Goal: Book appointment/travel/reservation

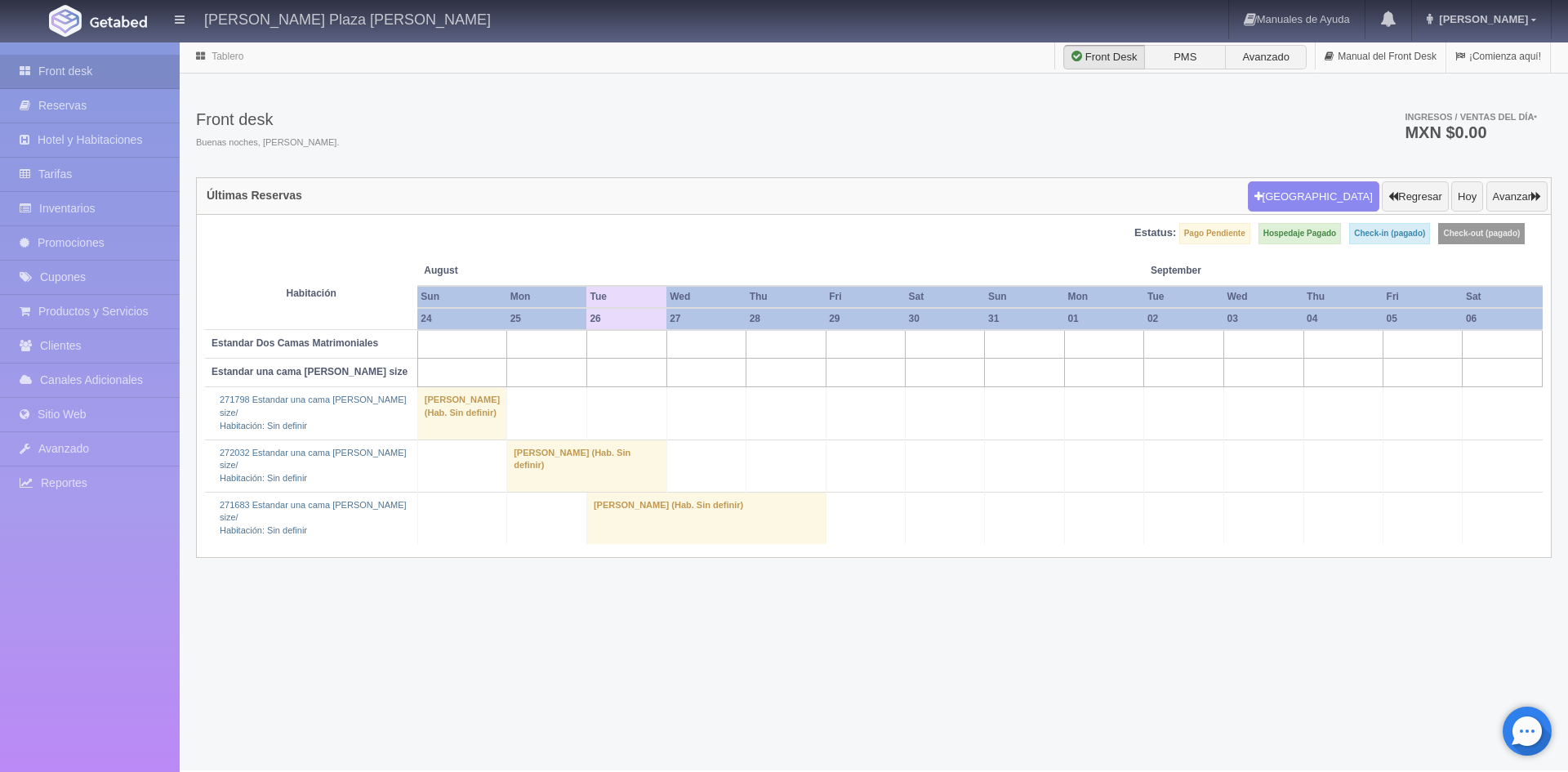
click at [553, 333] on td at bounding box center [547, 344] width 80 height 28
click at [520, 492] on td "[PERSON_NAME] (Hab. Sin definir)" at bounding box center [588, 465] width 160 height 52
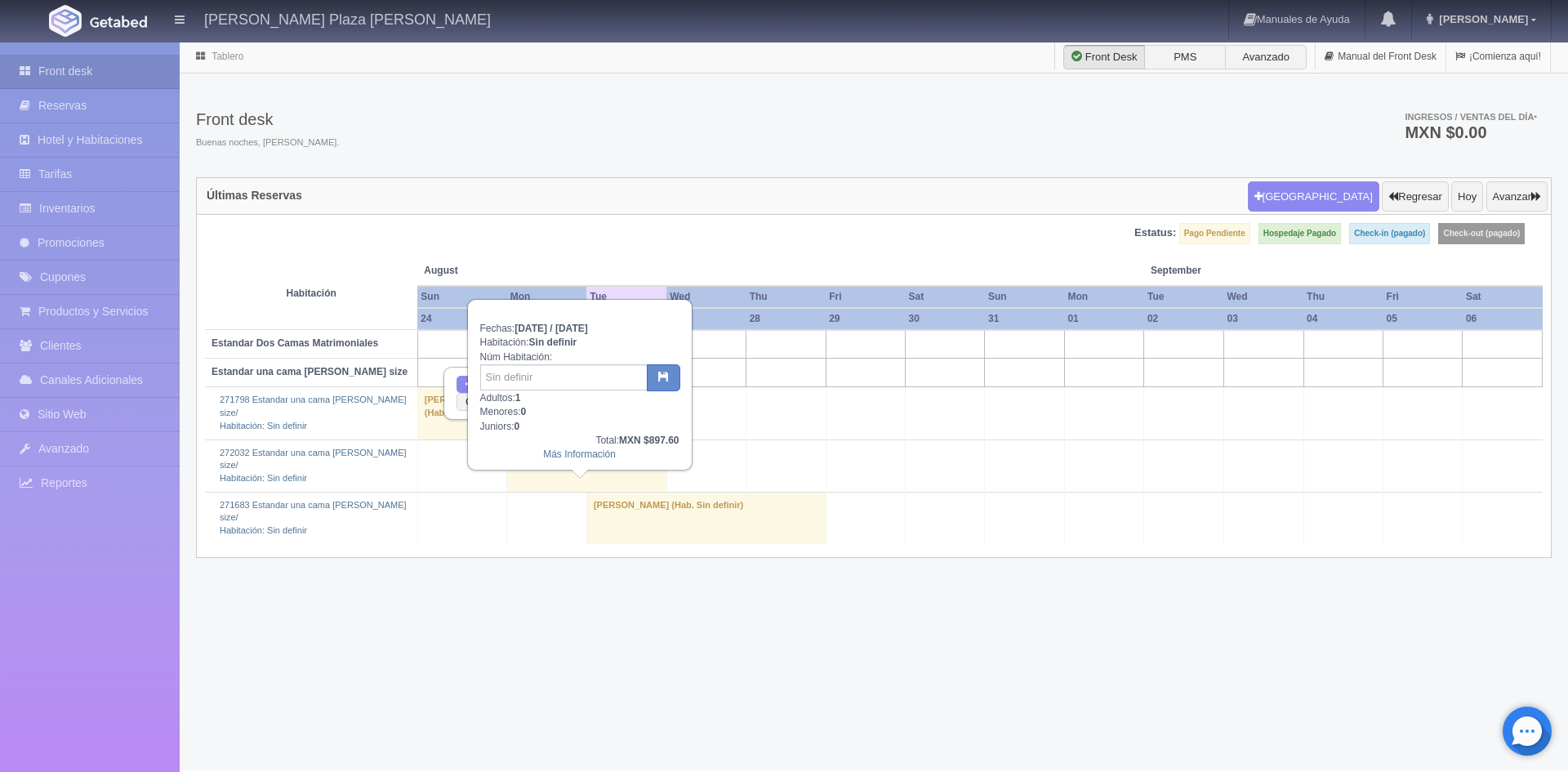
click at [536, 489] on td "[PERSON_NAME] (Hab. Sin definir)" at bounding box center [588, 465] width 160 height 52
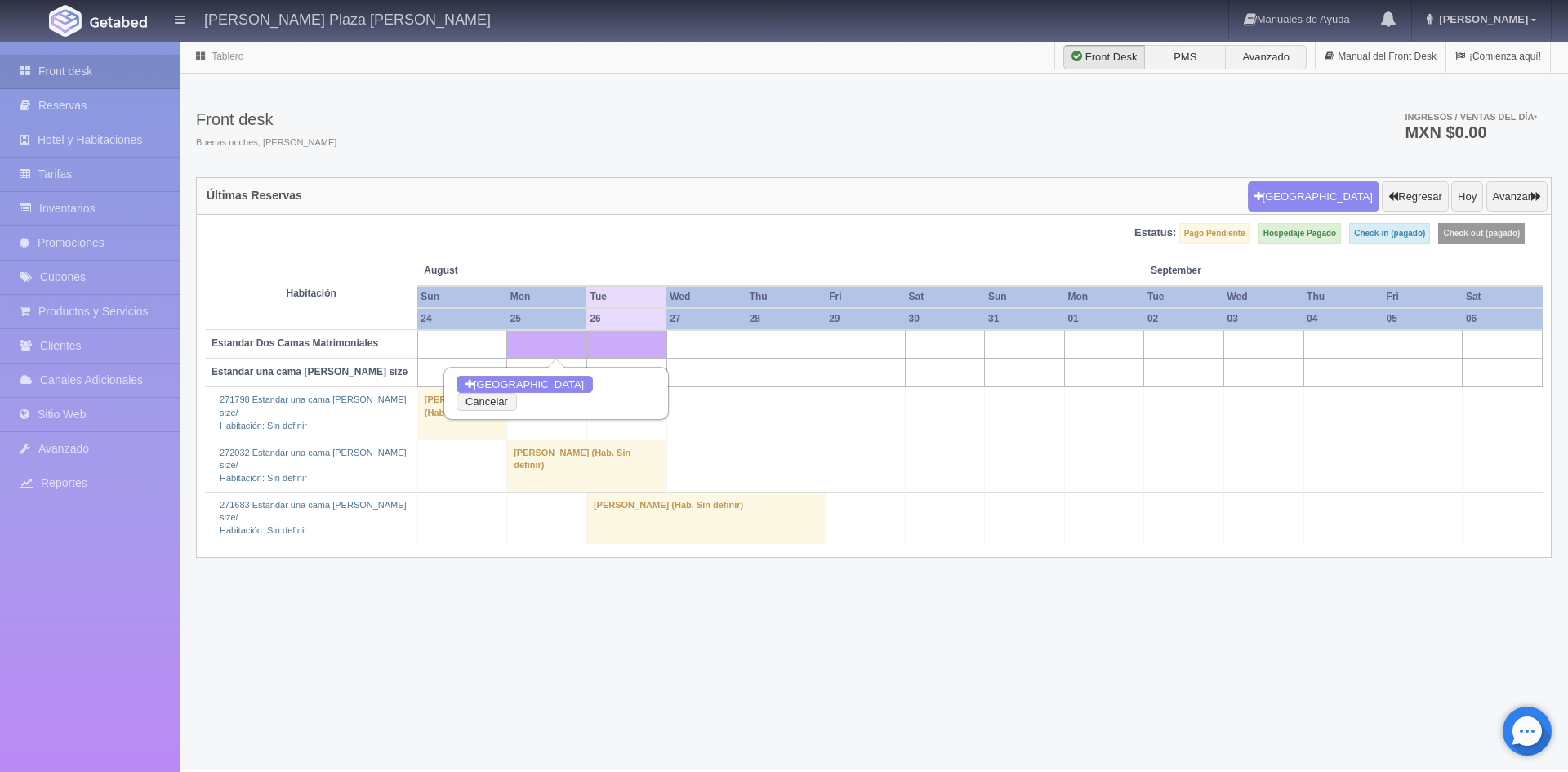
click at [536, 489] on td "[PERSON_NAME] (Hab. Sin definir)" at bounding box center [588, 465] width 160 height 52
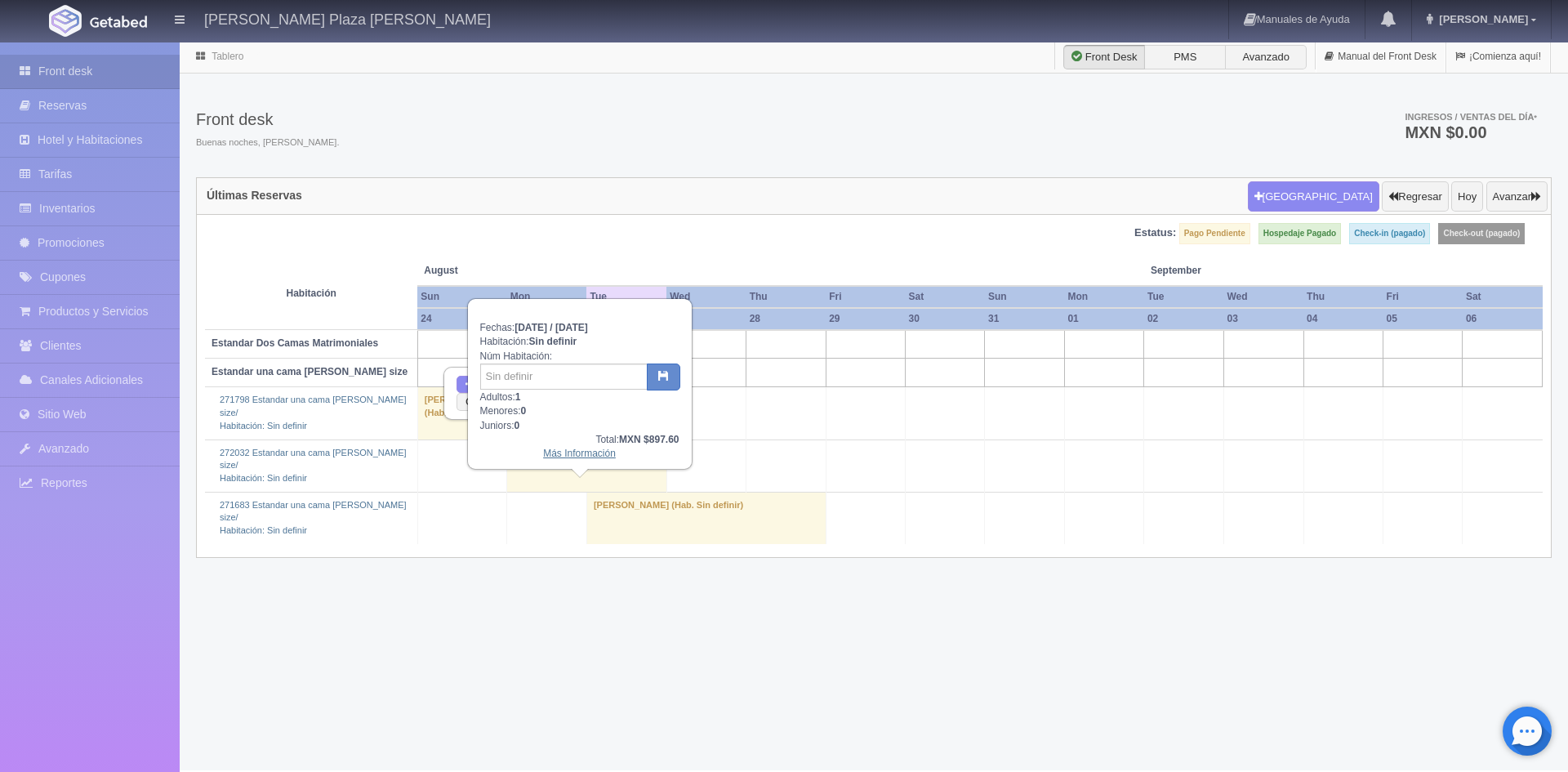
click at [588, 454] on link "Más Información" at bounding box center [579, 453] width 73 height 11
